Goal: Task Accomplishment & Management: Manage account settings

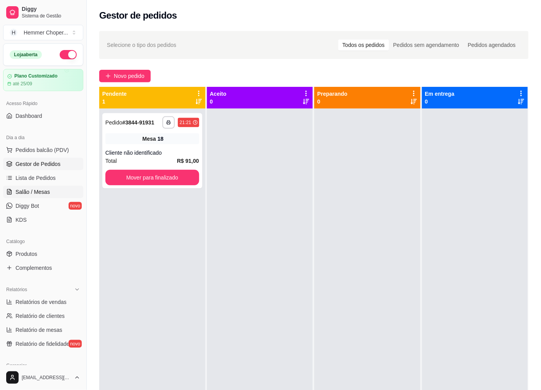
click at [37, 190] on span "Salão / Mesas" at bounding box center [33, 192] width 35 height 8
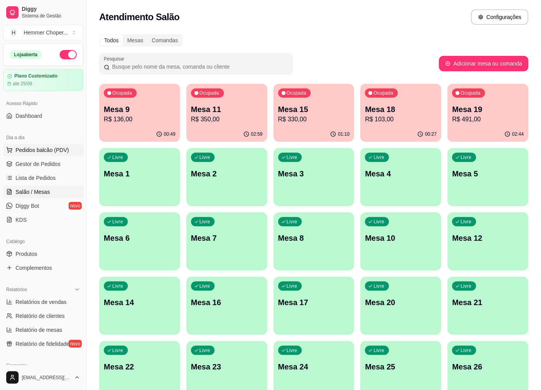
click at [39, 154] on span "Pedidos balcão (PDV)" at bounding box center [43, 150] width 54 height 8
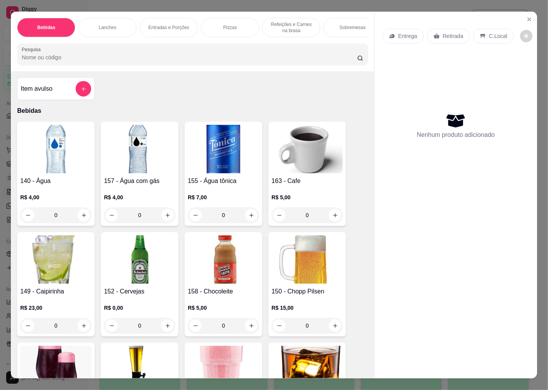
click at [449, 32] on p "Retirada" at bounding box center [453, 36] width 21 height 8
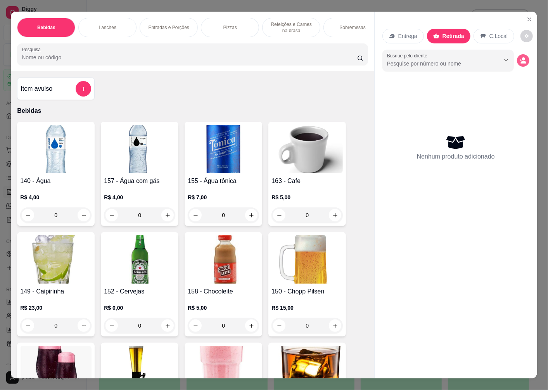
click at [521, 61] on icon "decrease-product-quantity" at bounding box center [524, 62] width 6 height 3
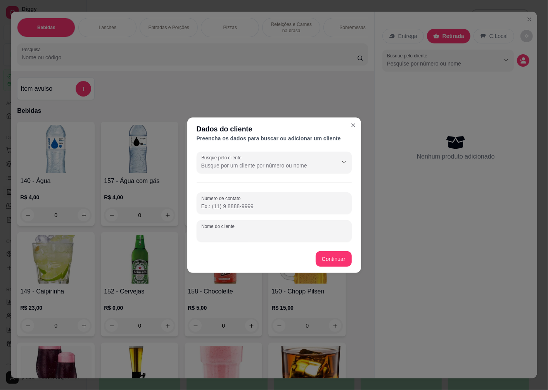
click at [222, 235] on input "Nome do cliente" at bounding box center [274, 234] width 146 height 8
type input "VINICIUS"
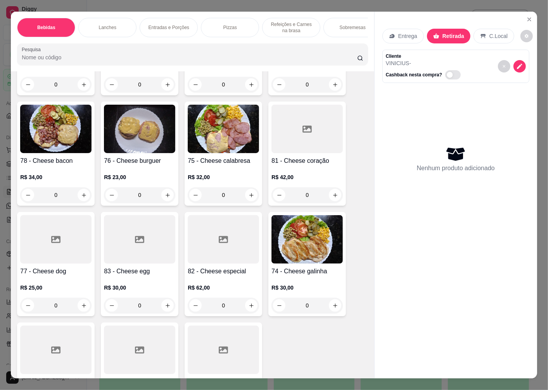
scroll to position [819, 0]
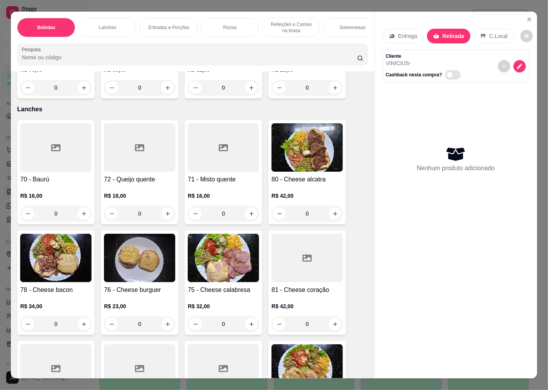
click at [305, 167] on img at bounding box center [306, 147] width 71 height 48
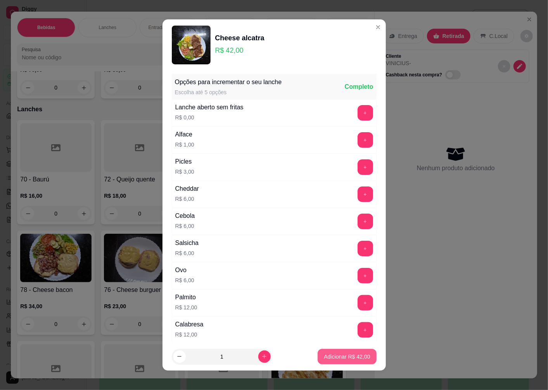
click at [332, 359] on p "Adicionar R$ 42,00" at bounding box center [347, 357] width 46 height 8
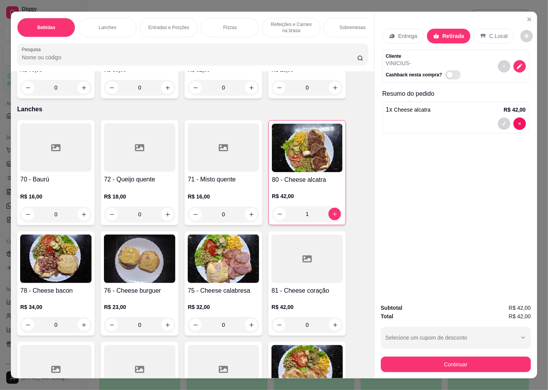
type input "1"
click at [442, 363] on button "Continuar" at bounding box center [456, 365] width 150 height 16
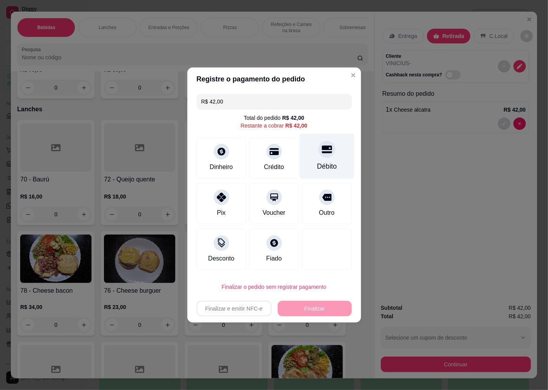
click at [320, 157] on div at bounding box center [326, 149] width 17 height 17
type input "R$ 0,00"
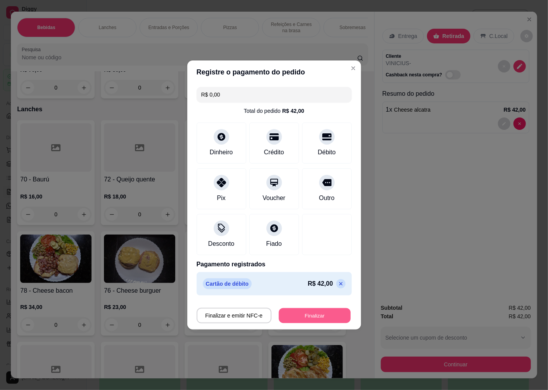
click at [312, 318] on button "Finalizar" at bounding box center [315, 315] width 72 height 15
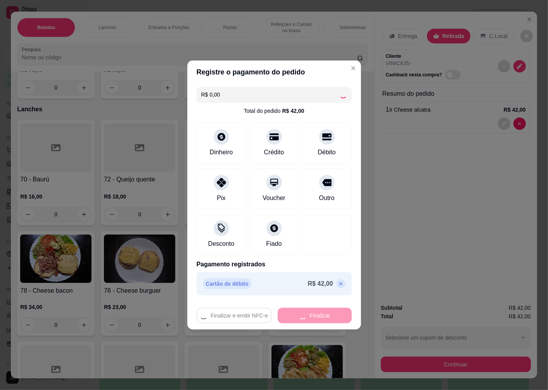
type input "0"
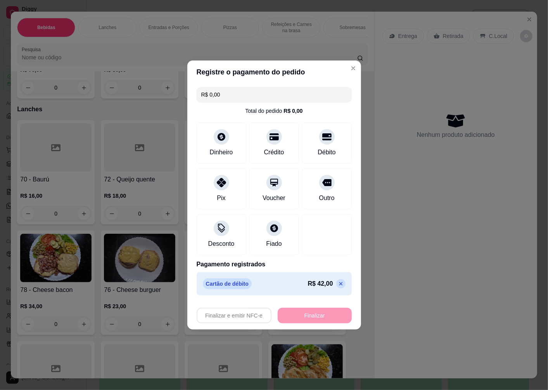
type input "-R$ 42,00"
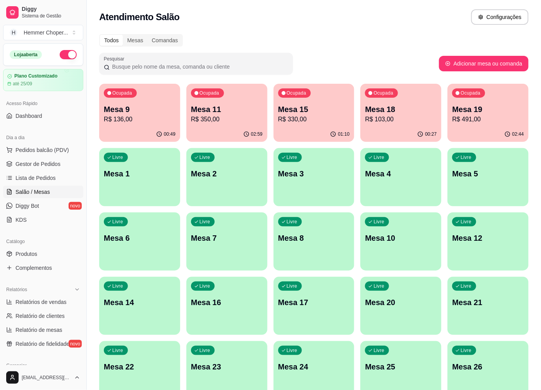
click at [482, 119] on p "R$ 491,00" at bounding box center [489, 119] width 72 height 9
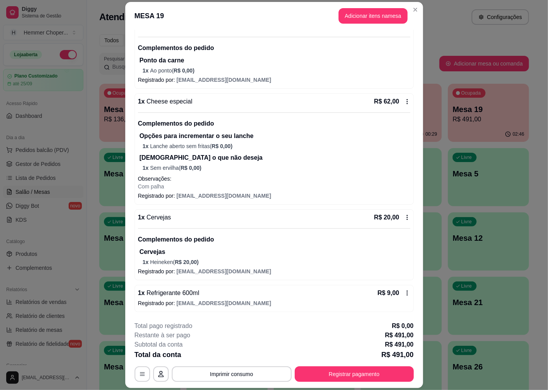
scroll to position [22, 0]
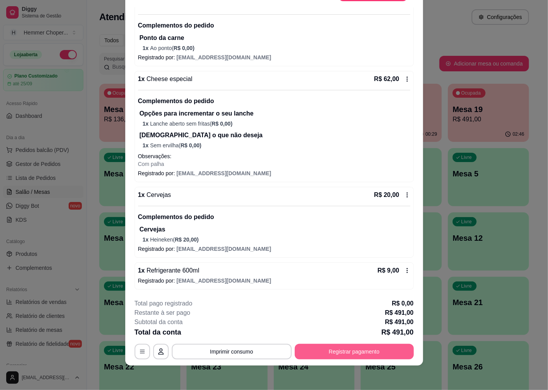
click at [351, 352] on button "Registrar pagamento" at bounding box center [354, 352] width 119 height 16
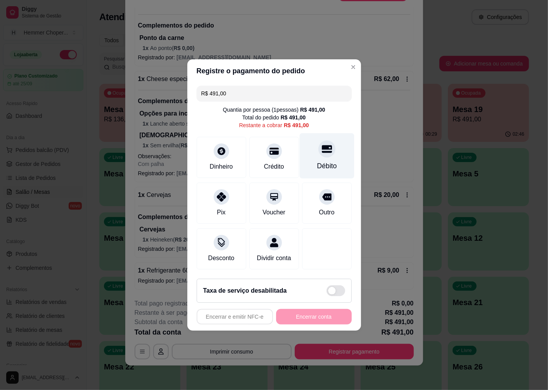
click at [321, 155] on div "Débito" at bounding box center [326, 155] width 55 height 45
type input "R$ 0,00"
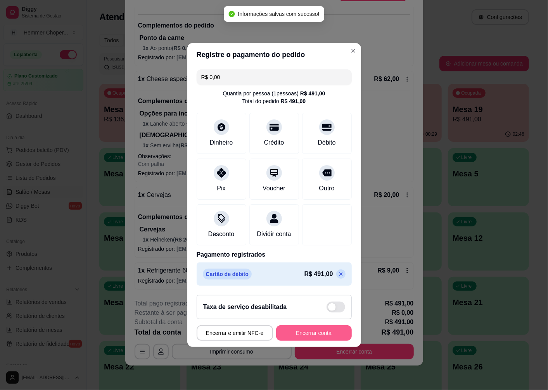
click at [307, 340] on button "Encerrar conta" at bounding box center [314, 333] width 76 height 16
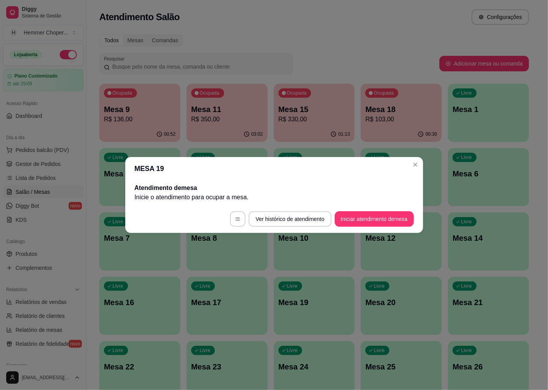
scroll to position [0, 0]
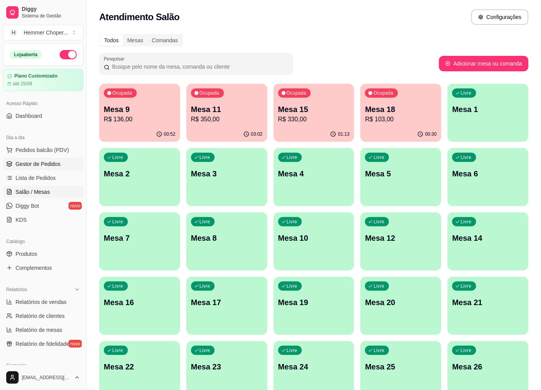
click at [48, 168] on link "Gestor de Pedidos" at bounding box center [43, 164] width 80 height 12
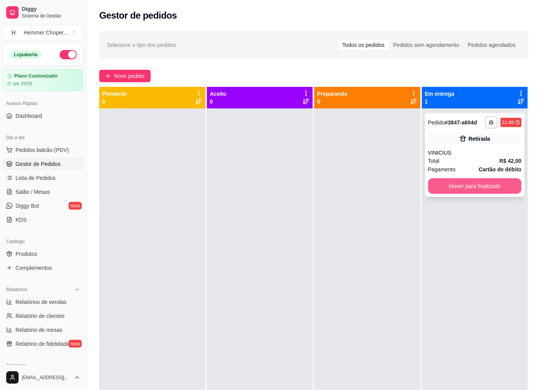
click at [470, 188] on button "Mover para finalizado" at bounding box center [475, 186] width 94 height 16
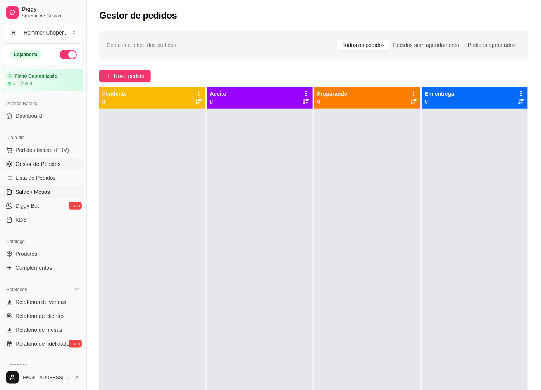
click at [35, 192] on span "Salão / Mesas" at bounding box center [33, 192] width 35 height 8
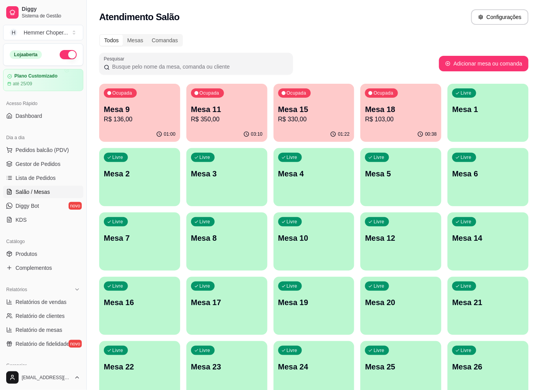
click at [235, 119] on p "R$ 350,00" at bounding box center [227, 119] width 72 height 9
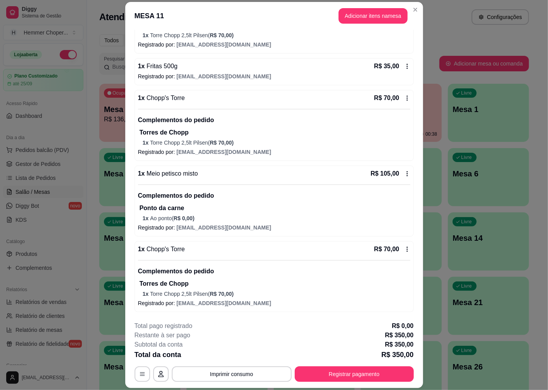
scroll to position [22, 0]
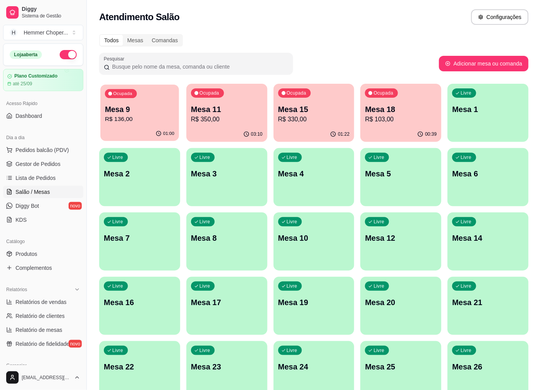
click at [132, 111] on p "Mesa 9" at bounding box center [139, 109] width 69 height 10
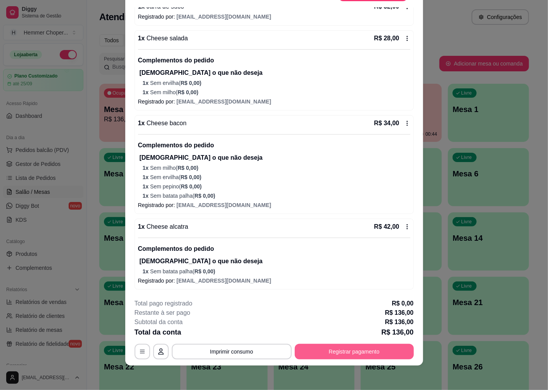
click at [339, 351] on button "Registrar pagamento" at bounding box center [354, 352] width 119 height 16
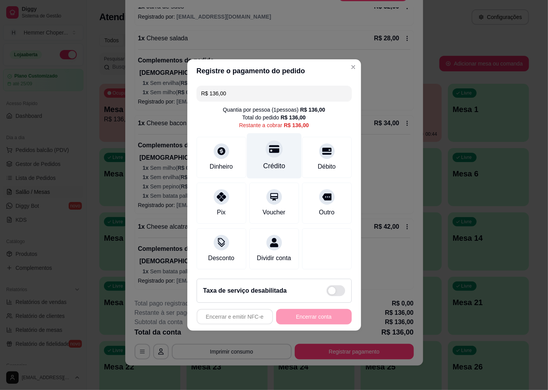
click at [273, 150] on icon at bounding box center [274, 149] width 10 height 10
type input "R$ 0,00"
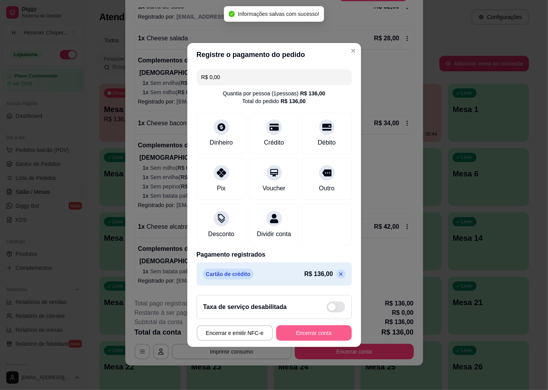
click at [308, 339] on button "Encerrar conta" at bounding box center [314, 333] width 76 height 16
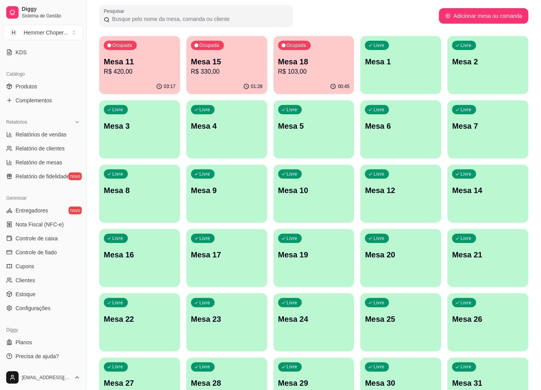
scroll to position [0, 0]
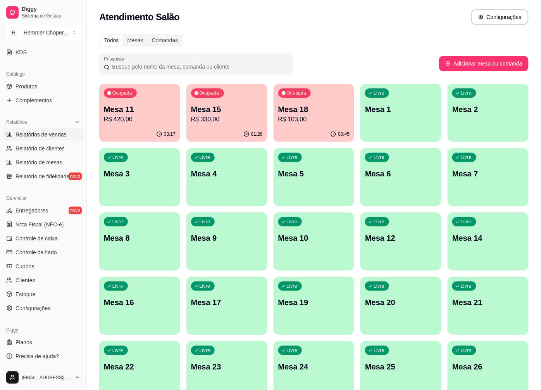
click at [45, 134] on span "Relatórios de vendas" at bounding box center [41, 135] width 51 height 8
select select "ALL"
select select "0"
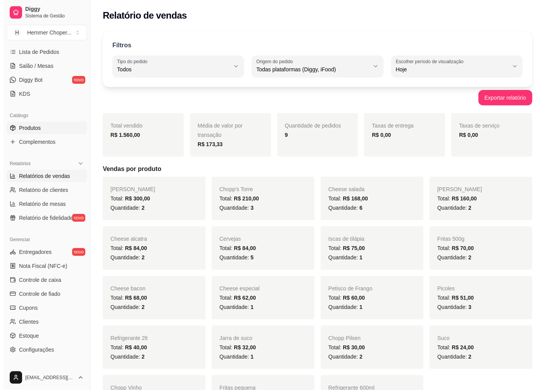
scroll to position [81, 0]
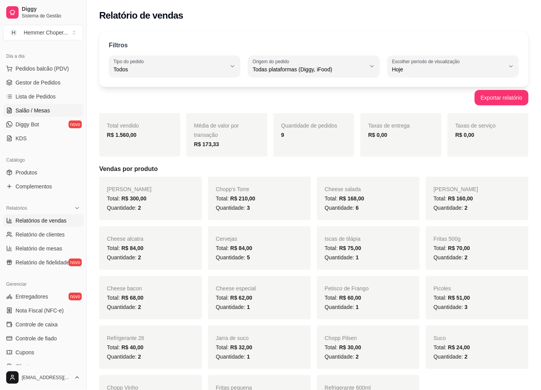
click at [40, 113] on span "Salão / Mesas" at bounding box center [33, 111] width 35 height 8
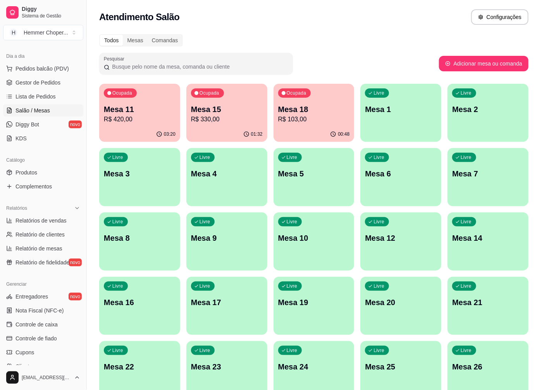
click at [297, 113] on p "Mesa 18" at bounding box center [314, 109] width 72 height 11
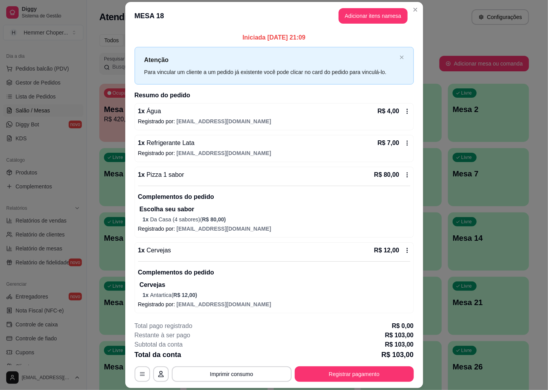
scroll to position [1, 0]
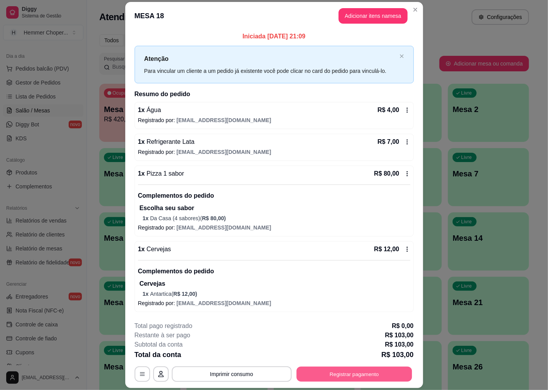
click at [357, 374] on button "Registrar pagamento" at bounding box center [354, 374] width 116 height 15
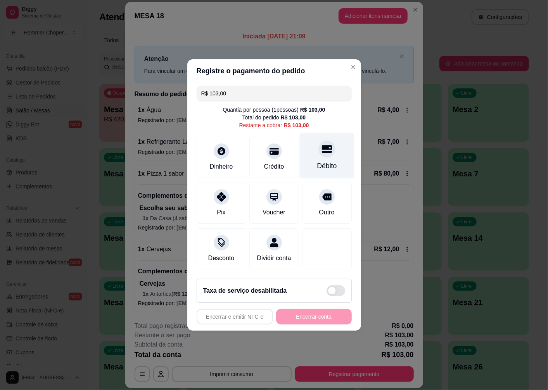
click at [324, 161] on div "Débito" at bounding box center [327, 166] width 20 height 10
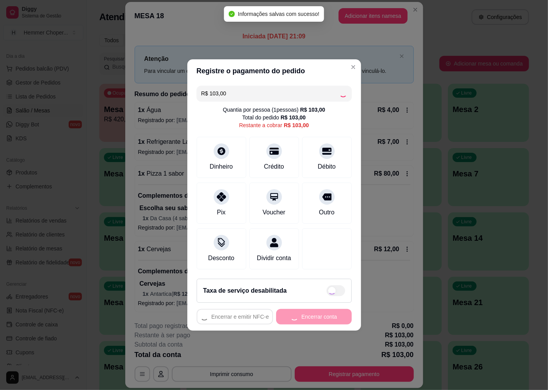
type input "R$ 0,00"
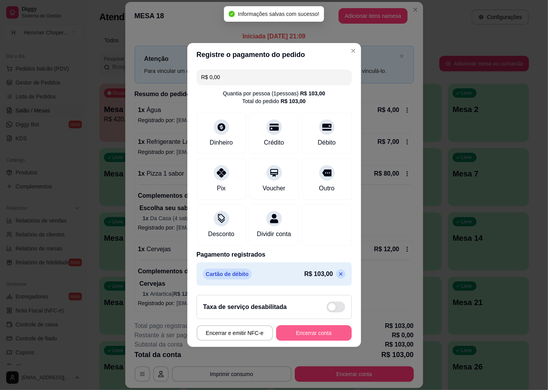
click at [300, 340] on button "Encerrar conta" at bounding box center [314, 333] width 76 height 16
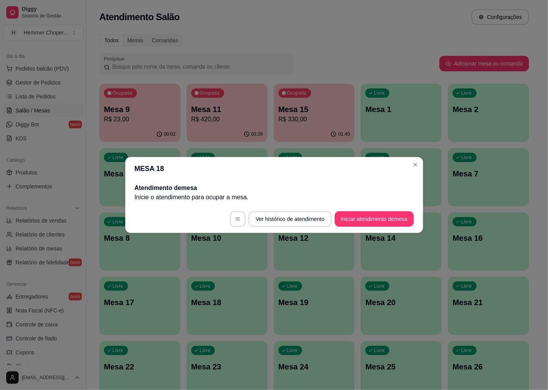
scroll to position [0, 0]
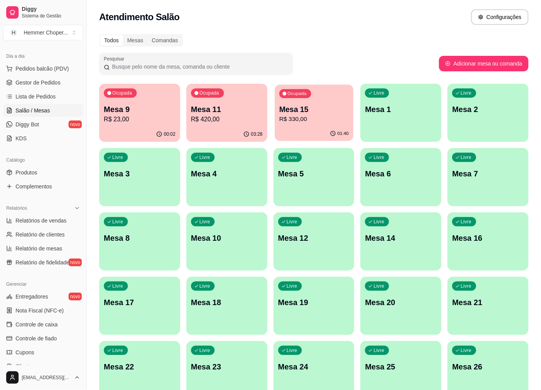
click at [305, 121] on p "R$ 330,00" at bounding box center [313, 119] width 69 height 9
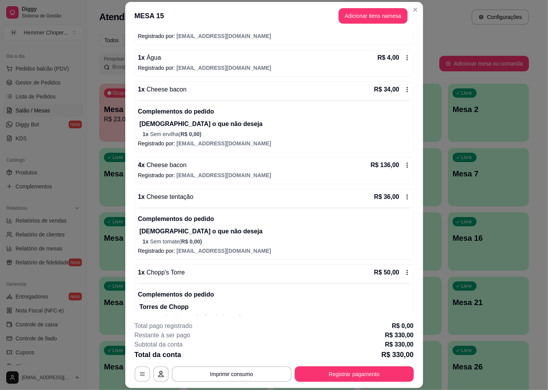
scroll to position [152, 0]
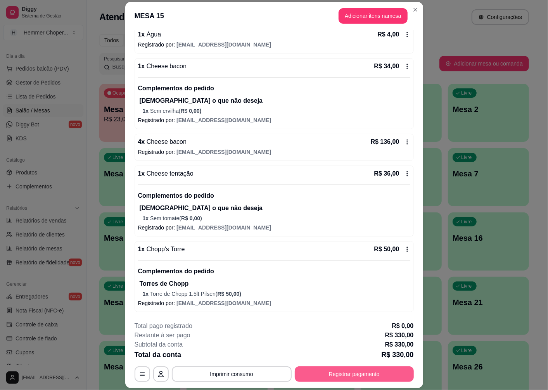
click at [327, 375] on button "Registrar pagamento" at bounding box center [354, 374] width 119 height 16
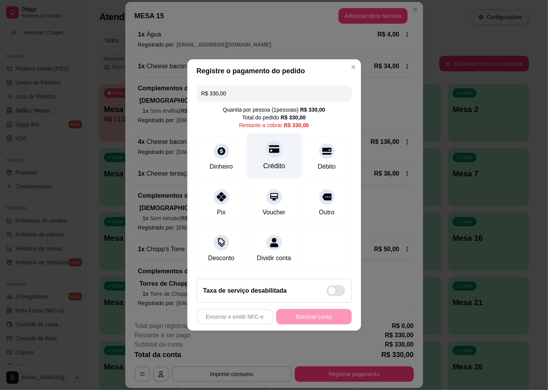
click at [267, 153] on div "Crédito" at bounding box center [274, 155] width 55 height 45
type input "R$ 0,00"
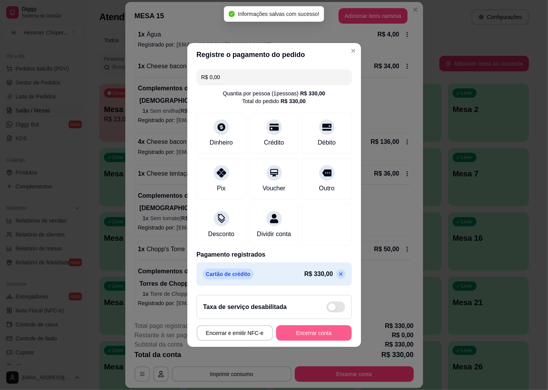
click at [301, 339] on button "Encerrar conta" at bounding box center [314, 333] width 76 height 16
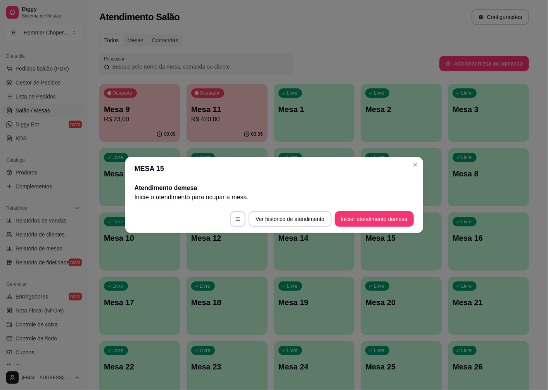
scroll to position [0, 0]
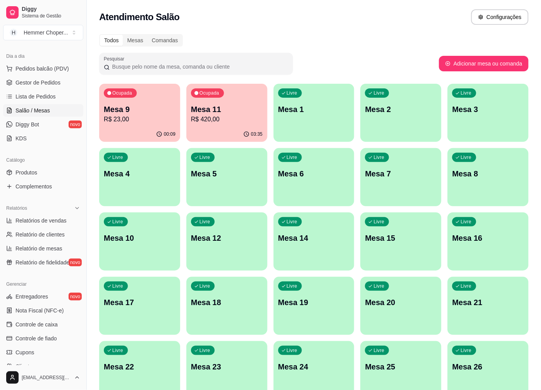
click at [142, 129] on div "00:09" at bounding box center [139, 134] width 81 height 15
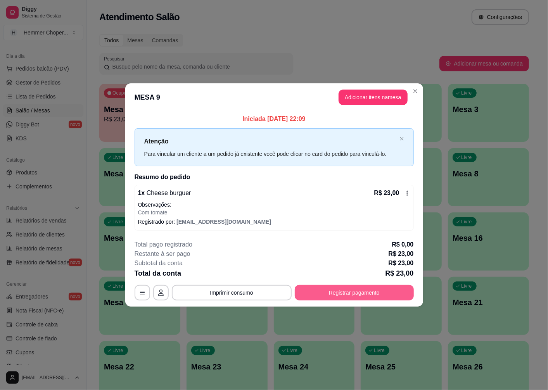
click at [344, 291] on button "Registrar pagamento" at bounding box center [354, 293] width 119 height 16
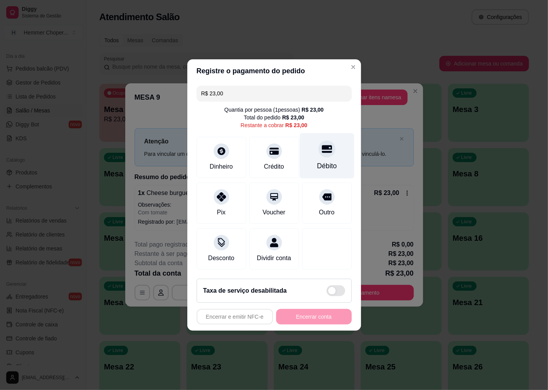
click at [320, 154] on div "Débito" at bounding box center [326, 155] width 55 height 45
type input "R$ 0,00"
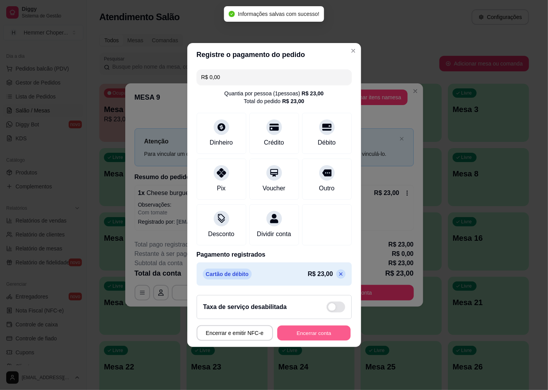
click at [297, 336] on button "Encerrar conta" at bounding box center [313, 333] width 73 height 15
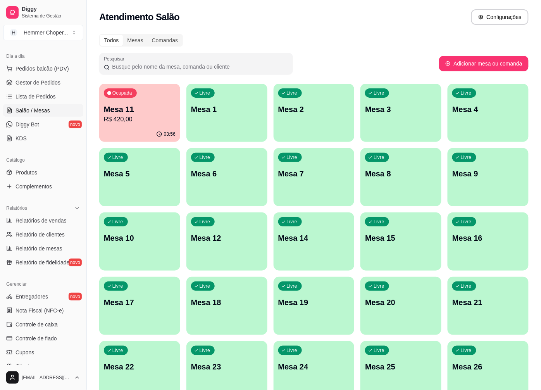
click at [150, 121] on p "R$ 420,00" at bounding box center [140, 119] width 72 height 9
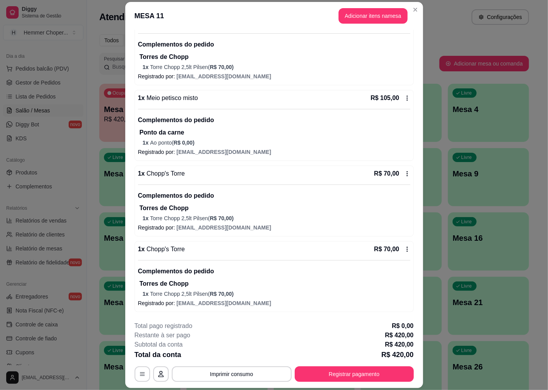
scroll to position [22, 0]
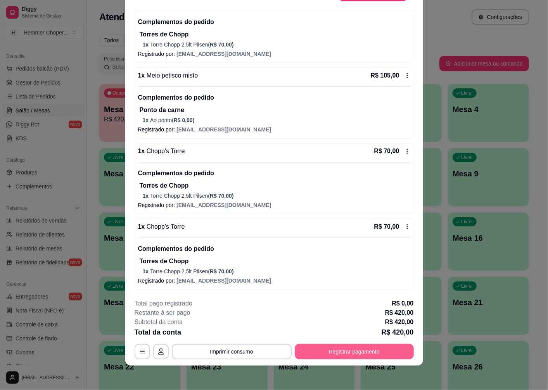
click at [319, 353] on button "Registrar pagamento" at bounding box center [354, 352] width 119 height 16
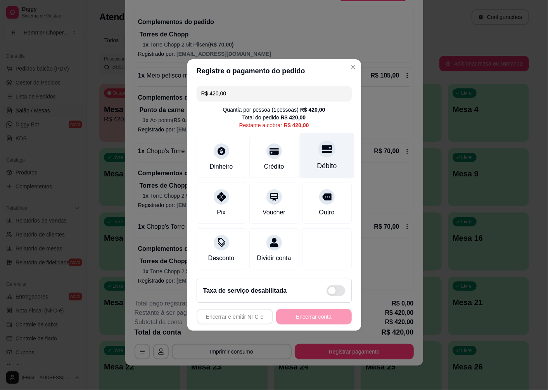
click at [324, 152] on div "Débito" at bounding box center [326, 155] width 55 height 45
type input "R$ 0,00"
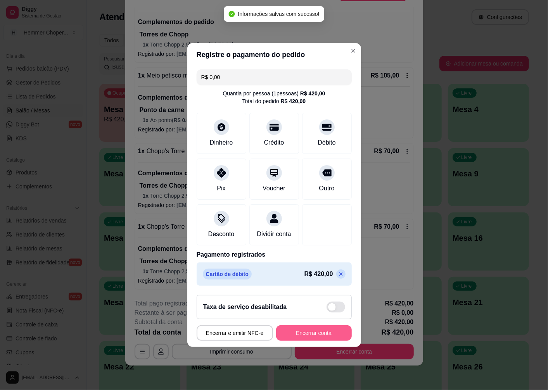
click at [302, 340] on button "Encerrar conta" at bounding box center [314, 333] width 76 height 16
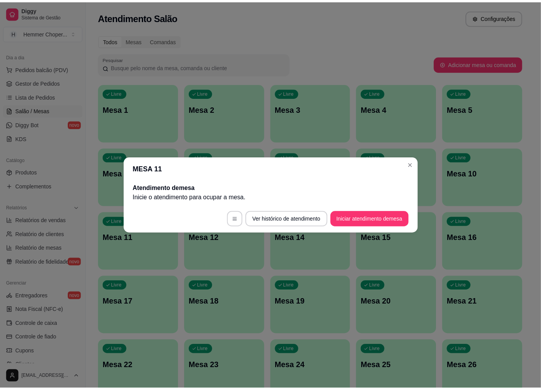
scroll to position [0, 0]
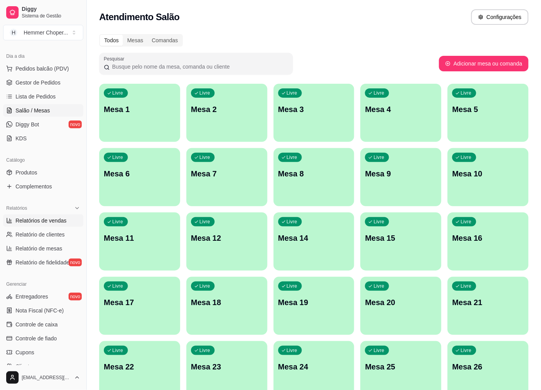
click at [49, 218] on span "Relatórios de vendas" at bounding box center [41, 221] width 51 height 8
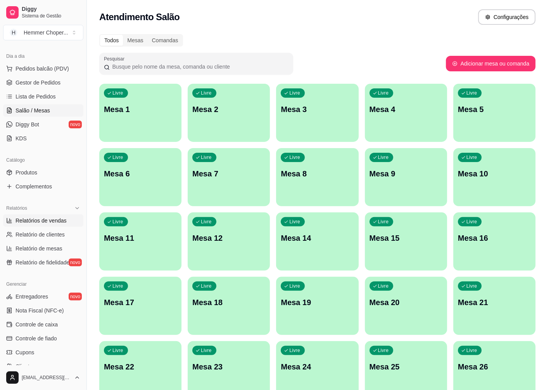
select select "ALL"
select select "0"
